Goal: Use online tool/utility: Utilize a website feature to perform a specific function

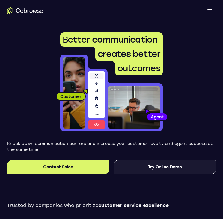
click at [172, 172] on link "Try Online Demo" at bounding box center [165, 167] width 102 height 14
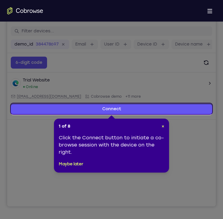
scroll to position [64, 0]
